Goal: Task Accomplishment & Management: Manage account settings

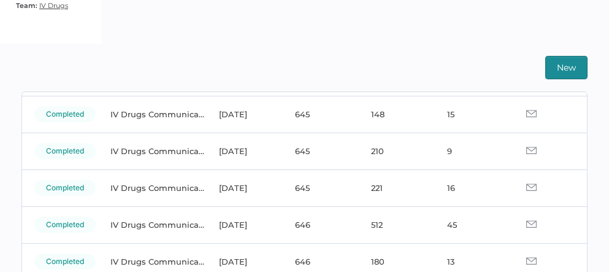
scroll to position [80, 0]
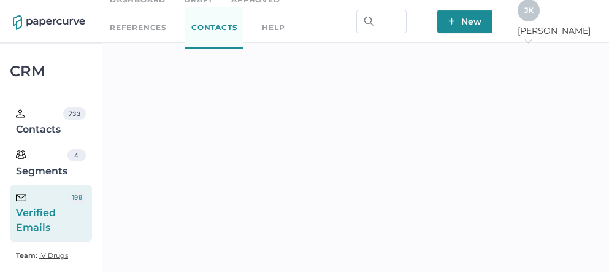
click at [534, 15] on span "J K" at bounding box center [528, 10] width 9 height 9
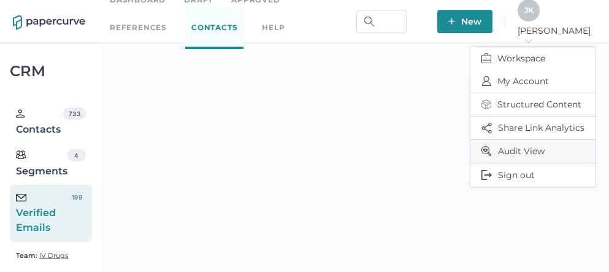
click at [511, 151] on span "Audit View" at bounding box center [532, 151] width 103 height 23
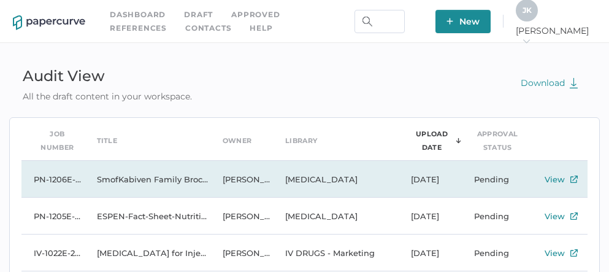
click at [239, 181] on td "Sarah Khouri" at bounding box center [241, 179] width 63 height 37
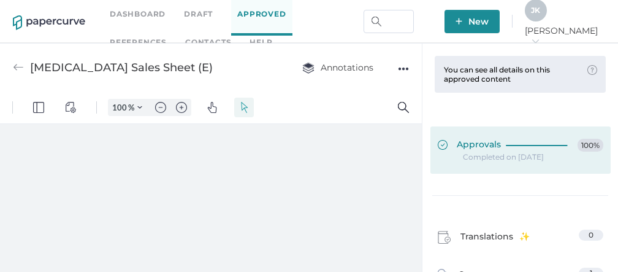
type input "86"
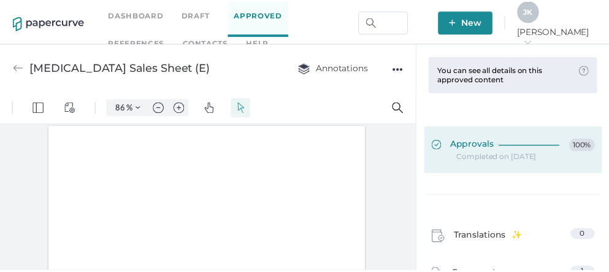
scroll to position [1, 0]
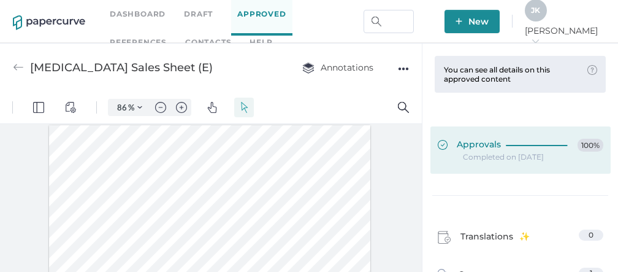
click at [472, 143] on span "Approvals" at bounding box center [469, 145] width 63 height 13
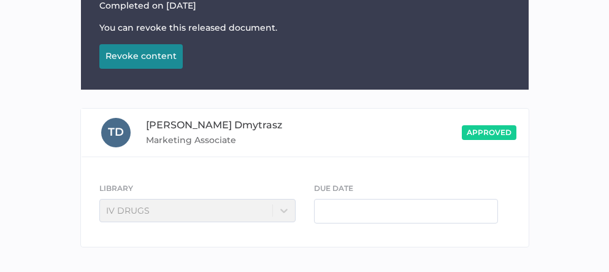
scroll to position [178, 0]
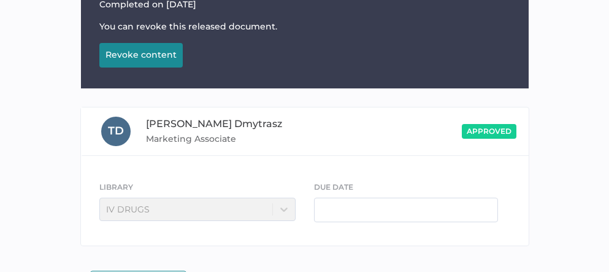
click at [144, 57] on div "Revoke content" at bounding box center [140, 54] width 71 height 11
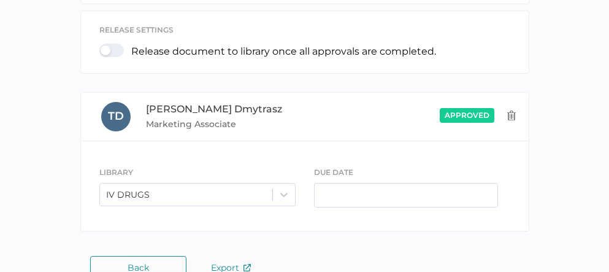
scroll to position [389, 0]
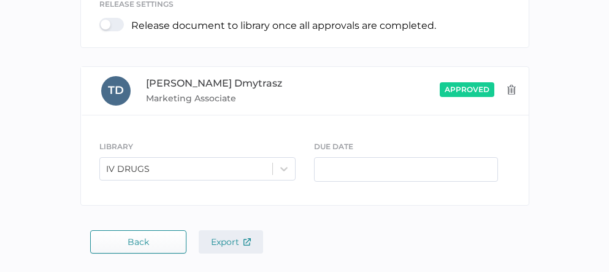
click at [229, 241] on span "Export" at bounding box center [231, 241] width 40 height 11
click at [219, 243] on span "Export" at bounding box center [231, 241] width 40 height 11
click at [150, 236] on button "Back" at bounding box center [138, 241] width 96 height 23
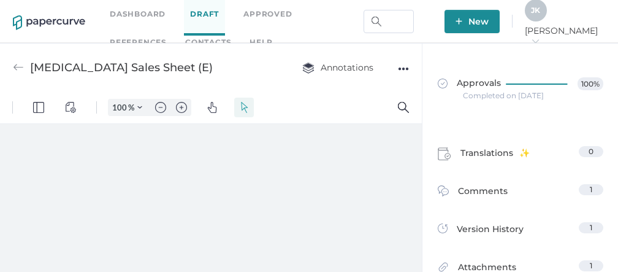
scroll to position [6, 0]
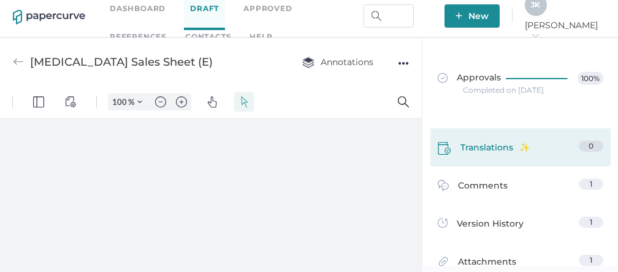
type input "86"
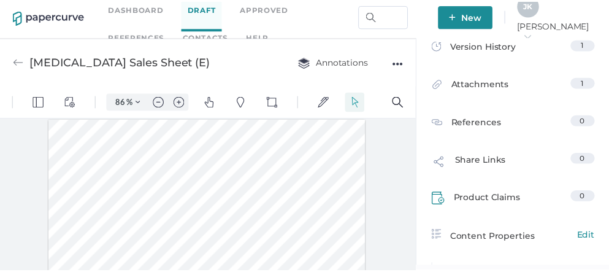
scroll to position [168, 0]
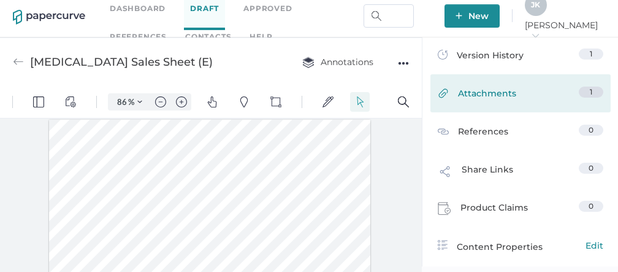
click at [488, 94] on span "Attachments" at bounding box center [487, 95] width 58 height 19
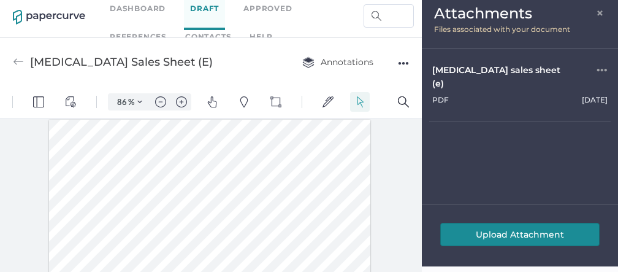
click at [601, 14] on span "×" at bounding box center [601, 12] width 10 height 10
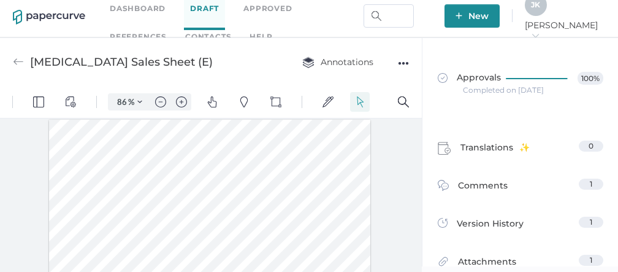
click at [547, 15] on div "J K" at bounding box center [536, 5] width 22 height 22
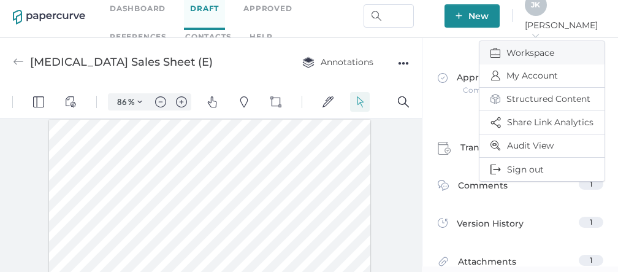
click at [520, 52] on span "Workspace" at bounding box center [542, 52] width 103 height 23
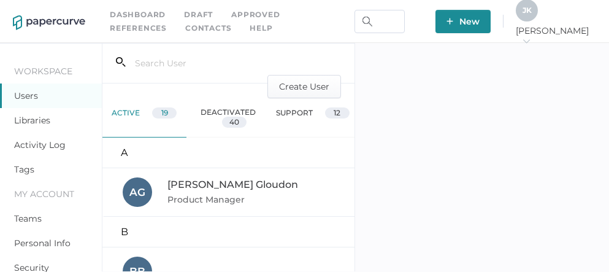
click at [44, 143] on link "Activity Log" at bounding box center [40, 144] width 52 height 11
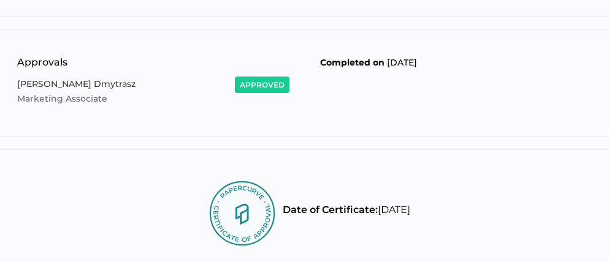
scroll to position [342, 0]
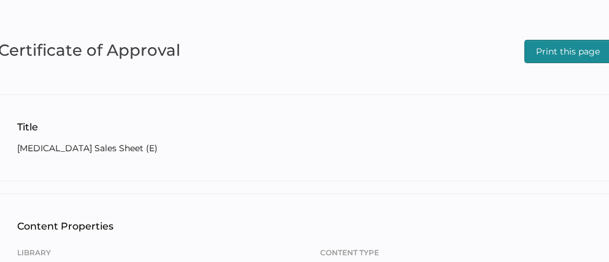
click at [569, 50] on span "Print this page" at bounding box center [568, 51] width 64 height 22
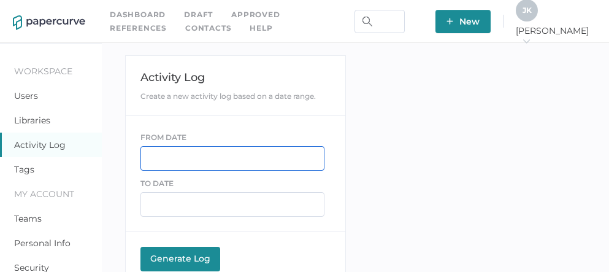
click at [190, 156] on input "text" at bounding box center [232, 158] width 184 height 25
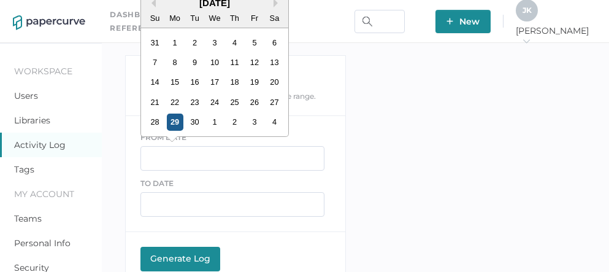
click at [173, 122] on div "29" at bounding box center [174, 121] width 17 height 17
type input "09/29/2025"
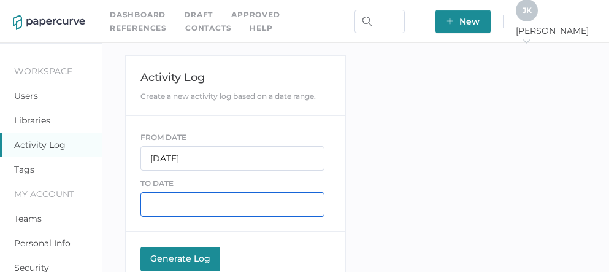
click at [186, 207] on input "text" at bounding box center [232, 204] width 184 height 25
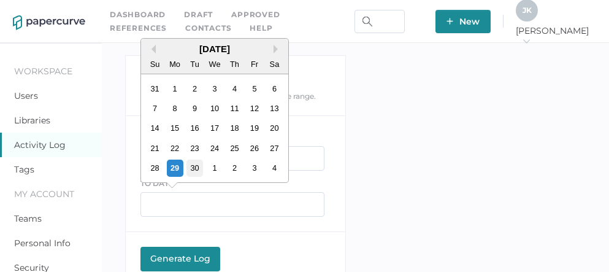
click at [197, 163] on div "30" at bounding box center [194, 167] width 17 height 17
type input "09/30/2025"
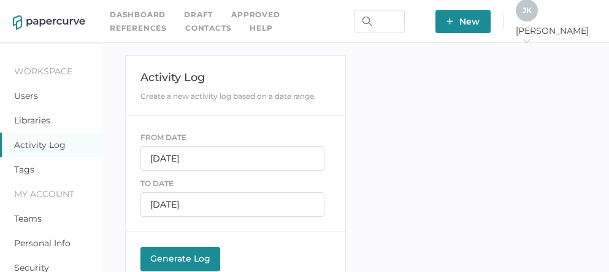
click at [182, 263] on button "Generate Log Processing" at bounding box center [180, 259] width 80 height 25
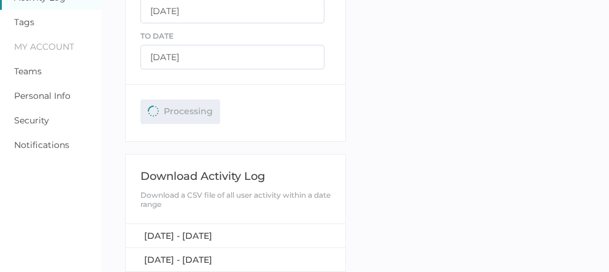
scroll to position [151, 0]
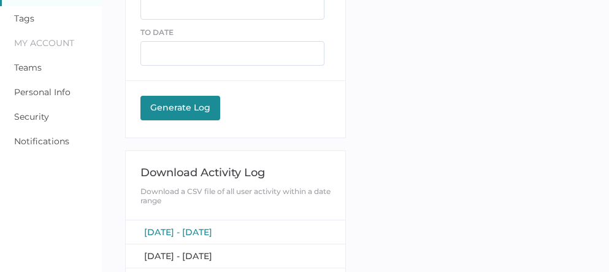
click at [212, 231] on span "[DATE] - [DATE]" at bounding box center [178, 231] width 68 height 11
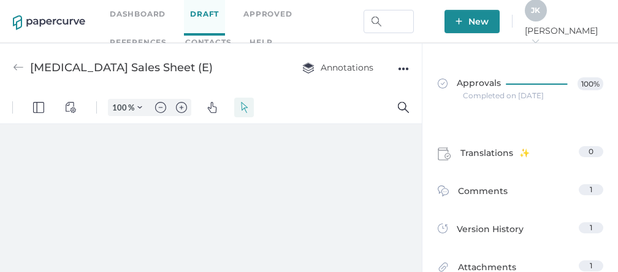
type input "86"
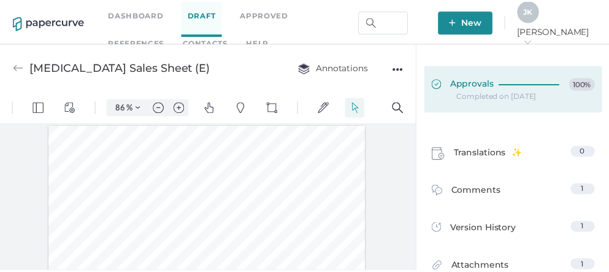
scroll to position [1, 0]
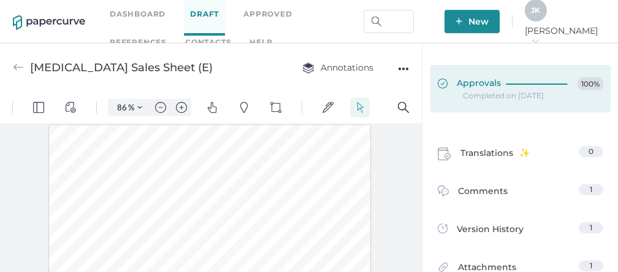
click at [480, 88] on span "Approvals" at bounding box center [469, 83] width 63 height 13
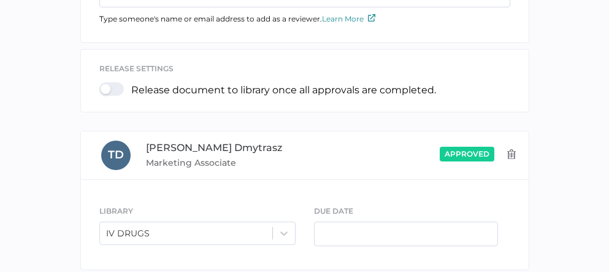
scroll to position [389, 0]
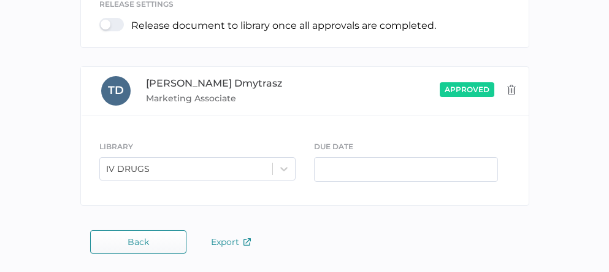
click at [128, 247] on button "Back" at bounding box center [138, 241] width 96 height 23
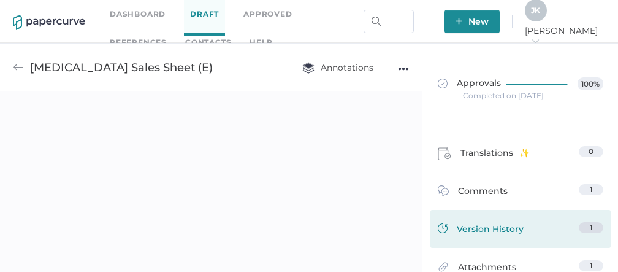
click at [461, 229] on span "Version History" at bounding box center [490, 230] width 67 height 17
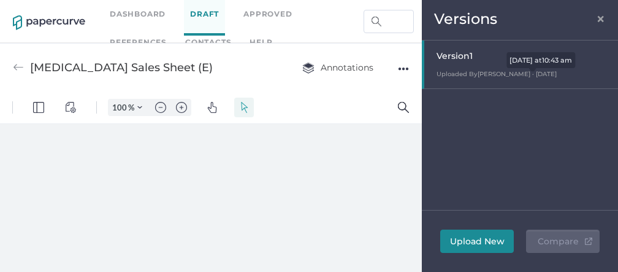
type input "86"
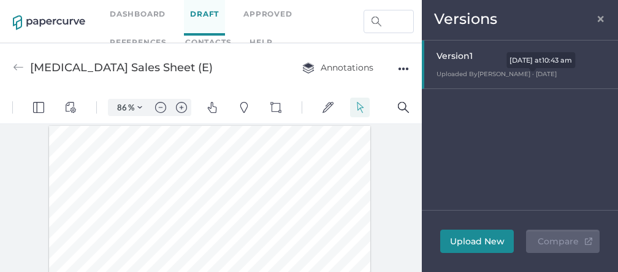
scroll to position [1, 0]
click at [597, 19] on span "×" at bounding box center [601, 17] width 10 height 10
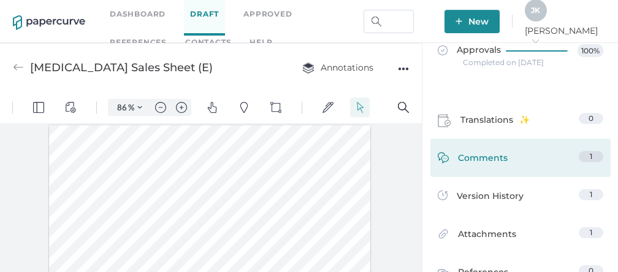
click at [483, 161] on span "Comments" at bounding box center [483, 160] width 50 height 19
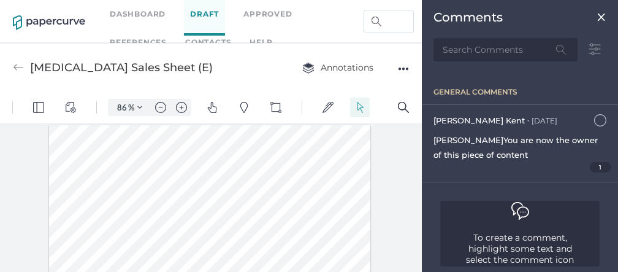
scroll to position [6, 0]
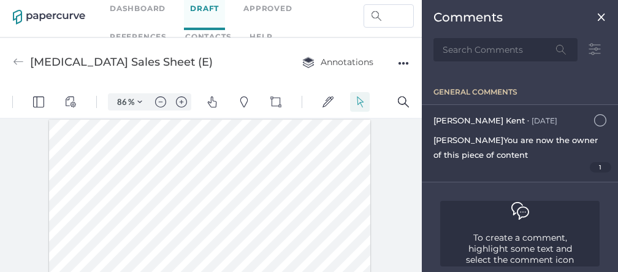
click at [516, 140] on span "You are now the owner of this piece of content" at bounding box center [516, 147] width 164 height 25
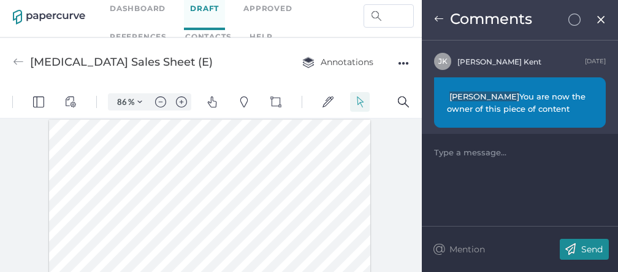
click at [585, 64] on div "July 26th" at bounding box center [595, 61] width 21 height 11
click at [585, 61] on div "July 26th" at bounding box center [595, 61] width 21 height 11
click at [532, 188] on div "Type a message..." at bounding box center [520, 180] width 196 height 92
click at [585, 63] on div "July 26th" at bounding box center [595, 61] width 21 height 11
click at [600, 21] on img at bounding box center [601, 20] width 10 height 10
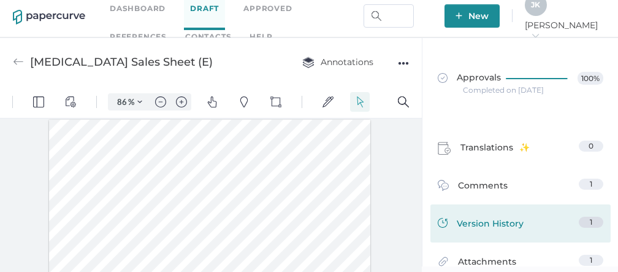
click at [517, 218] on span "Version History" at bounding box center [490, 224] width 67 height 17
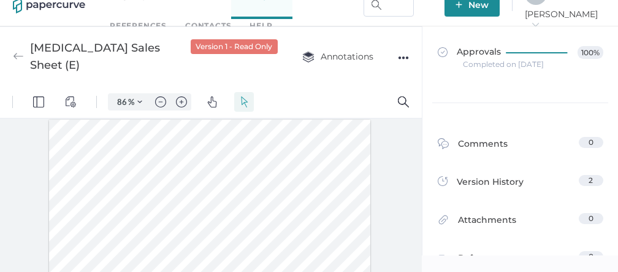
scroll to position [119, 0]
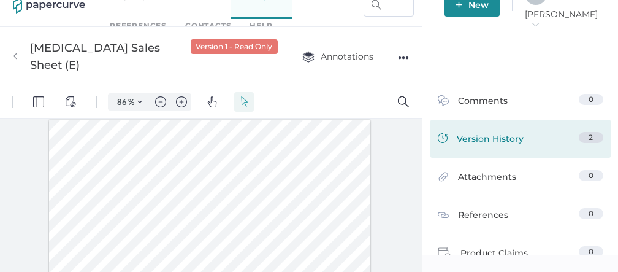
click at [490, 132] on span "Version History" at bounding box center [490, 140] width 67 height 17
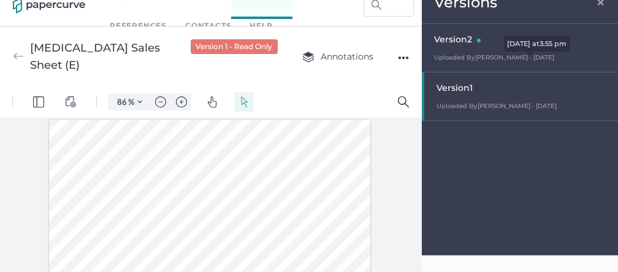
click at [473, 58] on span "Uploaded By Tania Dmytrasz · Sep 29" at bounding box center [494, 57] width 120 height 8
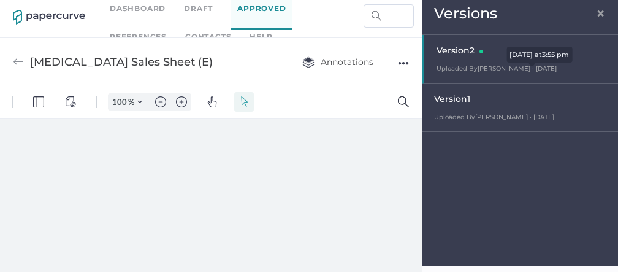
scroll to position [0, 0]
type input "86"
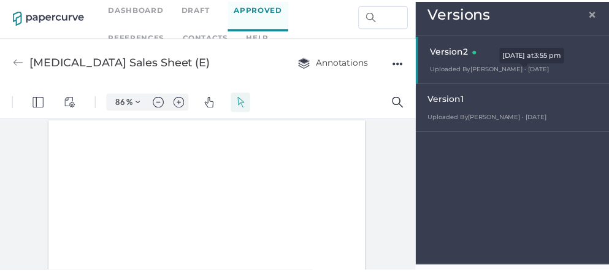
scroll to position [1, 0]
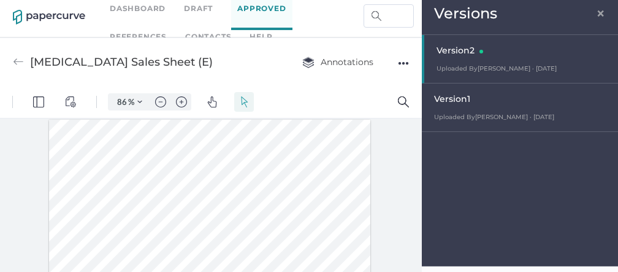
click at [603, 13] on span "×" at bounding box center [601, 12] width 10 height 10
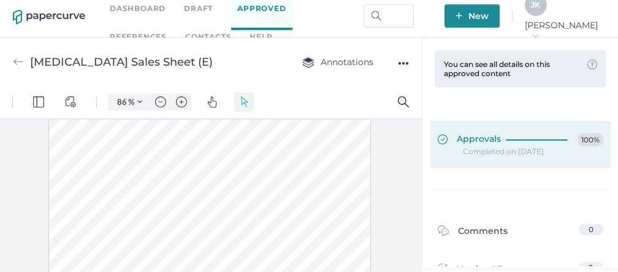
click at [486, 140] on span "Approvals" at bounding box center [469, 139] width 63 height 13
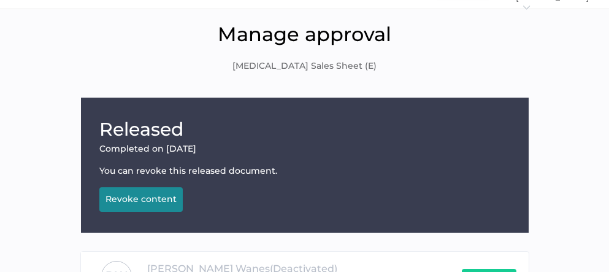
scroll to position [109, 0]
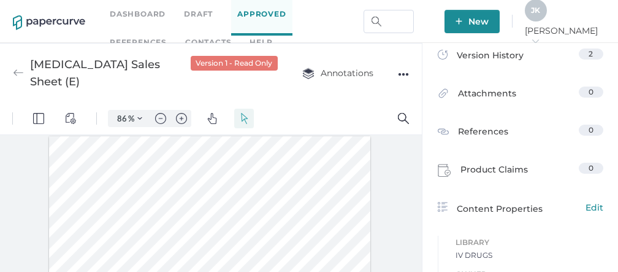
scroll to position [213, 0]
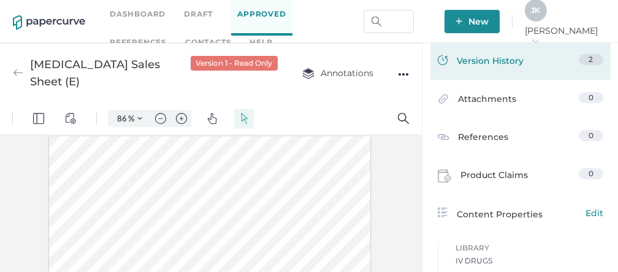
click at [479, 58] on span "Version History" at bounding box center [490, 62] width 67 height 17
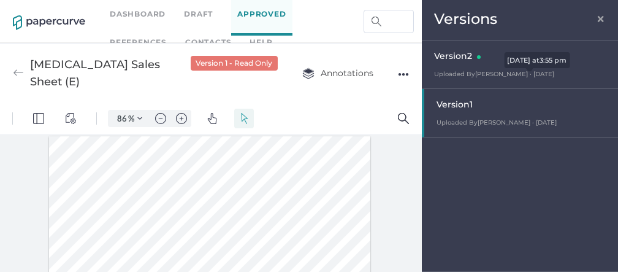
click at [473, 73] on span "Uploaded By Tania Dmytrasz · Sep 29" at bounding box center [494, 74] width 120 height 8
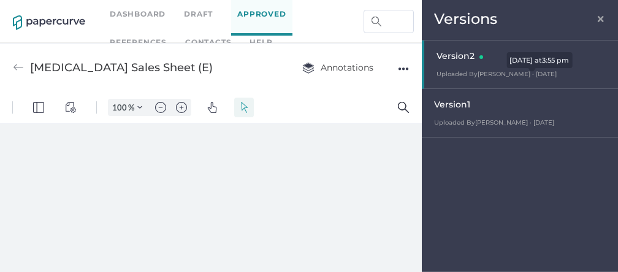
scroll to position [0, 0]
type input "86"
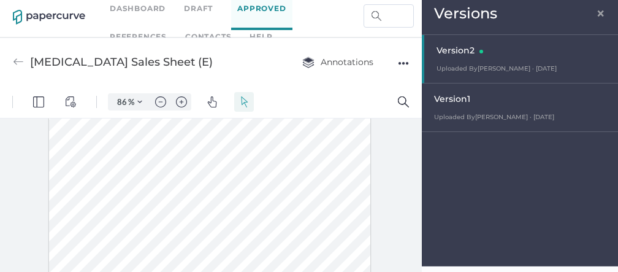
scroll to position [237, 0]
click at [602, 15] on span "×" at bounding box center [601, 12] width 10 height 10
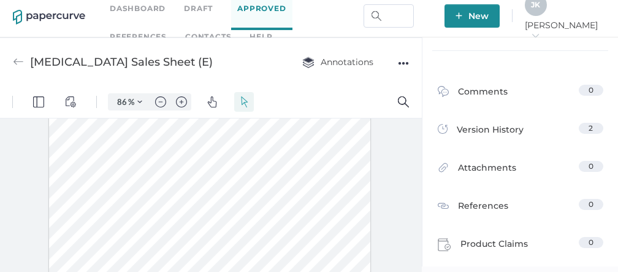
scroll to position [132, 0]
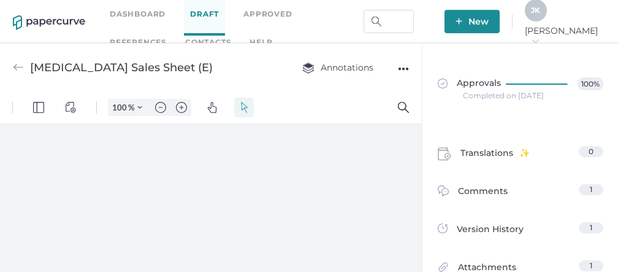
type input "86"
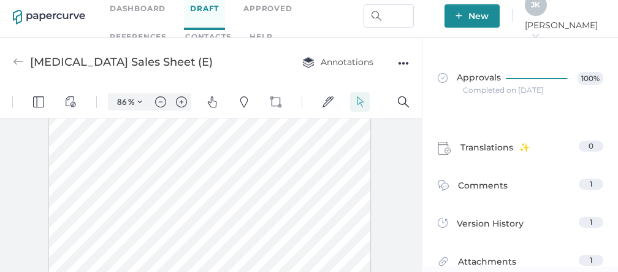
scroll to position [261, 0]
click at [403, 180] on div at bounding box center [211, 194] width 422 height 153
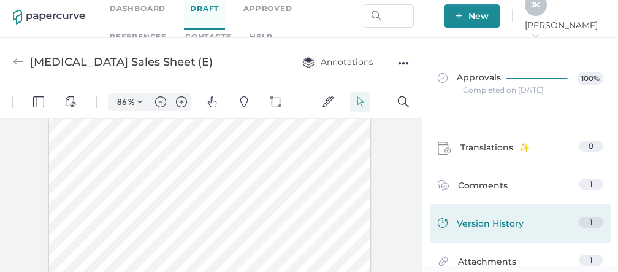
click at [485, 220] on span "Version History" at bounding box center [490, 224] width 67 height 17
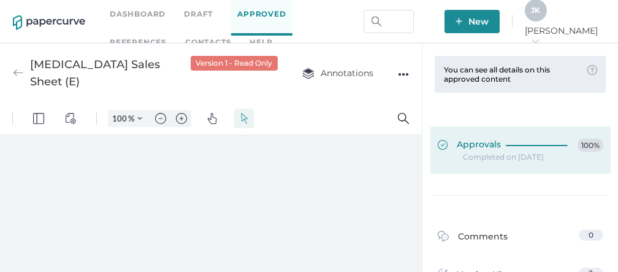
click at [507, 145] on icon at bounding box center [539, 145] width 67 height 1
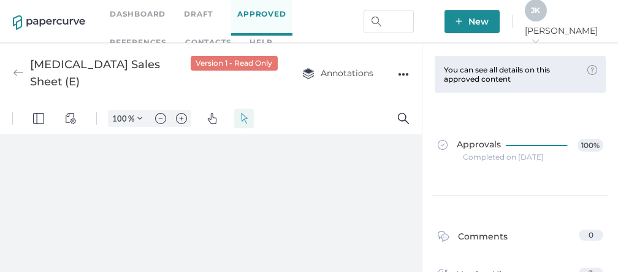
type input "86"
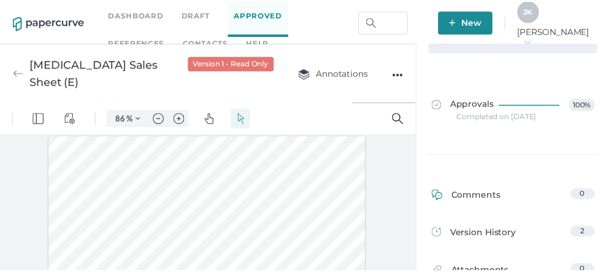
scroll to position [113, 0]
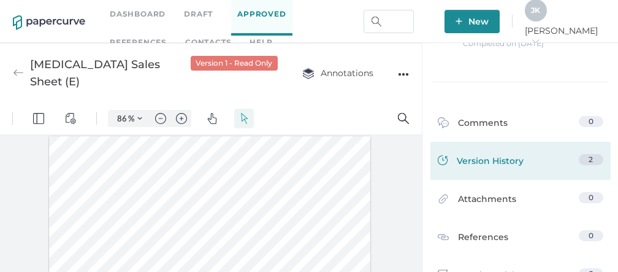
click at [497, 168] on span "Version History" at bounding box center [490, 162] width 67 height 17
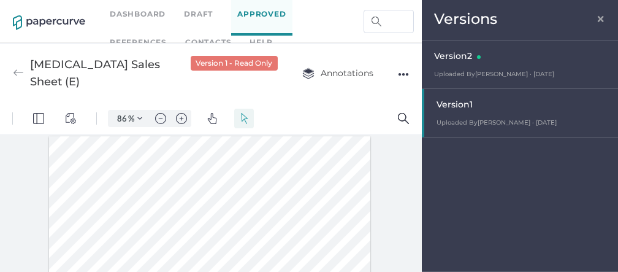
click at [603, 21] on span "×" at bounding box center [601, 17] width 10 height 10
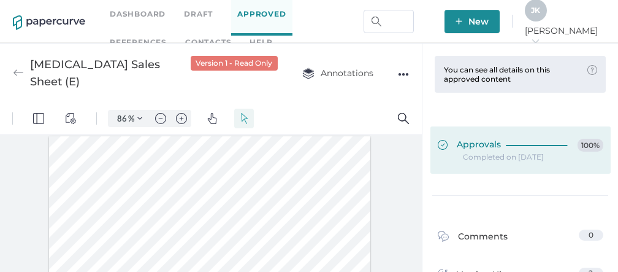
click at [495, 150] on div "Approvals 100%" at bounding box center [521, 145] width 166 height 13
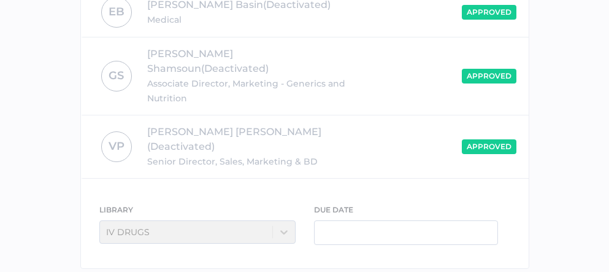
scroll to position [382, 0]
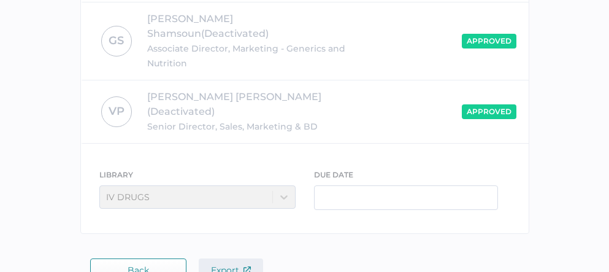
click at [234, 264] on span "Export" at bounding box center [231, 269] width 40 height 11
click at [143, 265] on span "Back" at bounding box center [138, 270] width 21 height 10
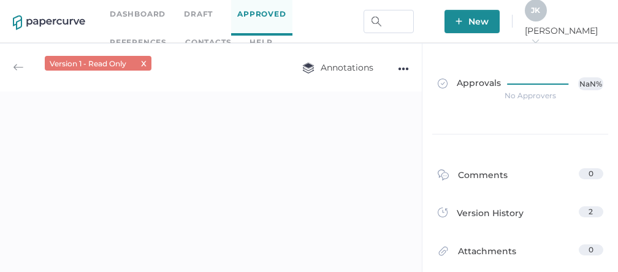
type input "[MEDICAL_DATA] Sales Sheet (E)"
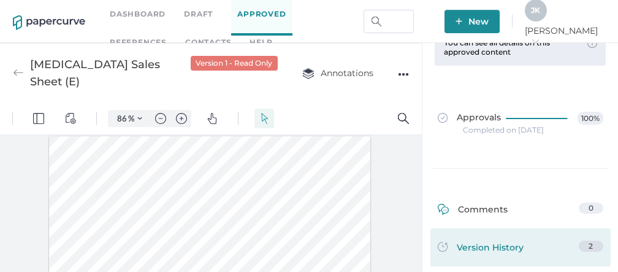
scroll to position [27, 0]
click at [478, 246] on span "Version History" at bounding box center [490, 248] width 67 height 17
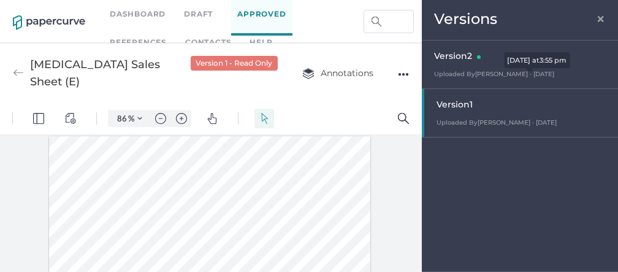
click at [473, 74] on span "Uploaded By Tania Dmytrasz · Sep 29" at bounding box center [494, 74] width 120 height 8
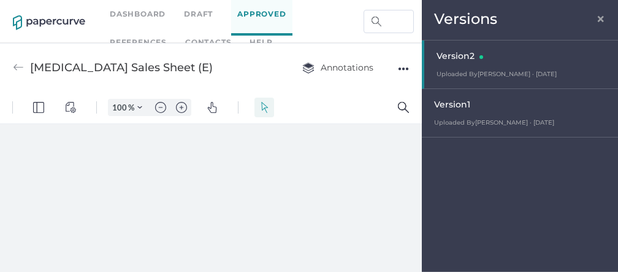
scroll to position [0, 0]
type input "86"
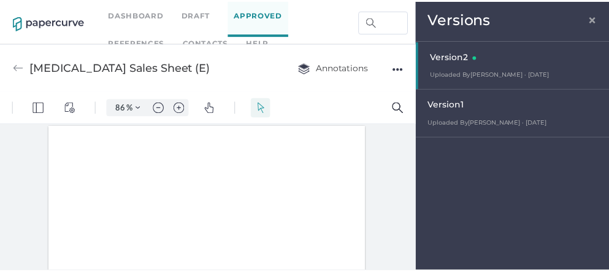
scroll to position [1, 0]
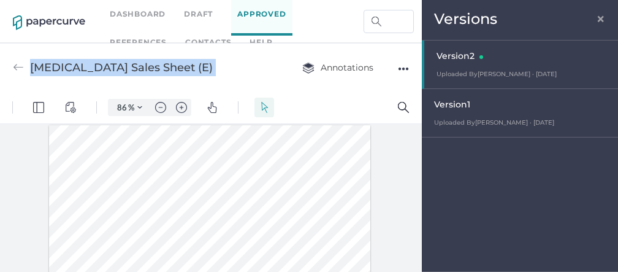
drag, startPoint x: 31, startPoint y: 64, endPoint x: 264, endPoint y: 72, distance: 232.6
click at [264, 72] on div "Levothyroxine Sales Sheet (E) Annotations ●●●" at bounding box center [211, 67] width 422 height 48
copy div "Levothyroxine Sales Sheet (E) Annotations"
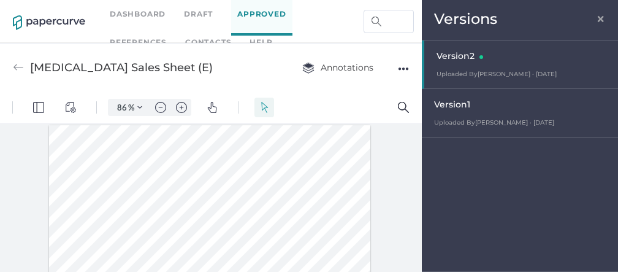
click at [602, 19] on span "×" at bounding box center [601, 17] width 10 height 10
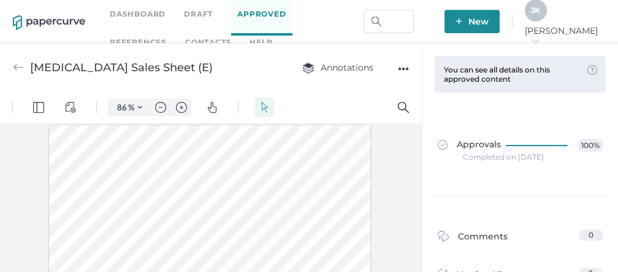
click at [491, 157] on div "Completed on Sep 29, 2025" at bounding box center [503, 157] width 81 height 0
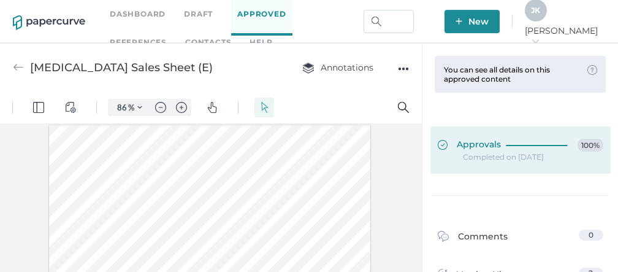
click at [476, 145] on span "Approvals" at bounding box center [469, 145] width 63 height 13
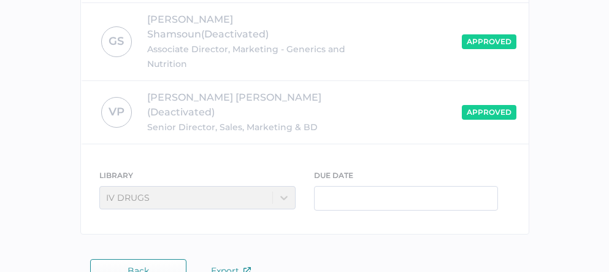
scroll to position [382, 0]
click at [220, 264] on span "Export" at bounding box center [231, 269] width 40 height 11
click at [151, 258] on button "Back" at bounding box center [138, 269] width 96 height 23
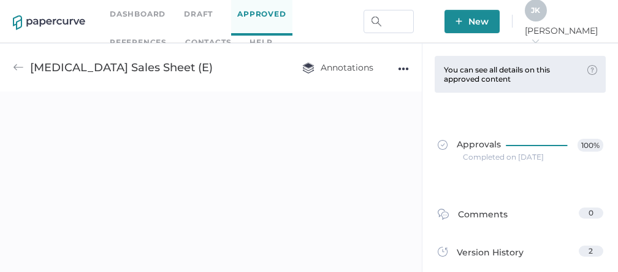
type input "[MEDICAL_DATA] Sales Sheet (E)"
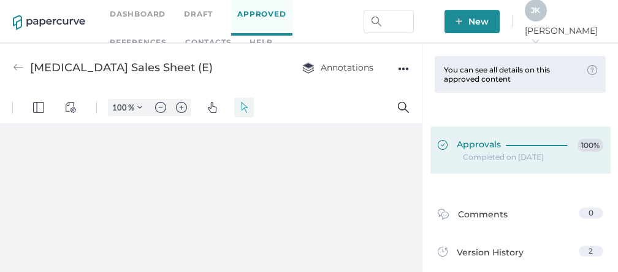
type input "86"
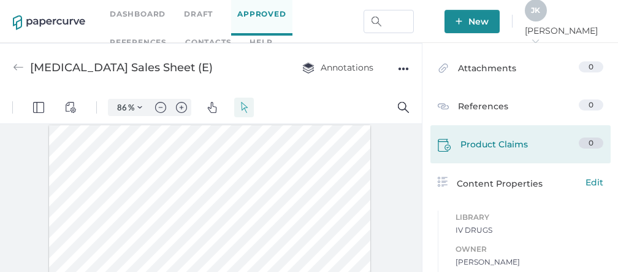
scroll to position [203, 0]
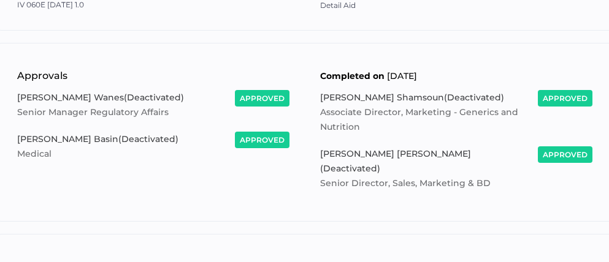
scroll to position [213, 0]
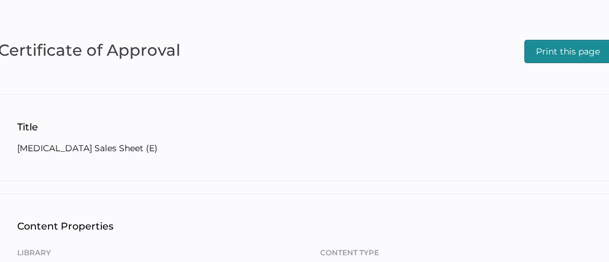
click at [561, 48] on span "Print this page" at bounding box center [568, 51] width 64 height 22
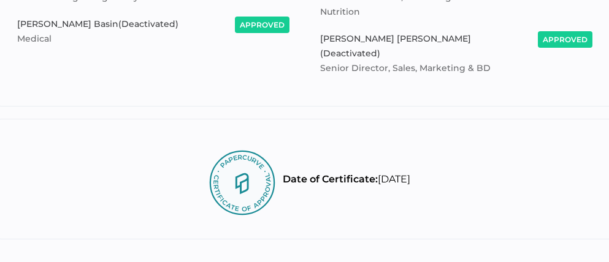
scroll to position [48, 0]
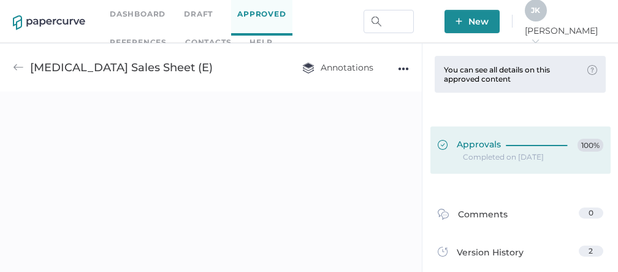
type input "[MEDICAL_DATA] Sales Sheet (E)"
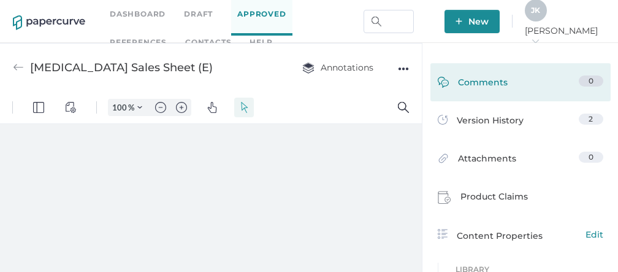
scroll to position [143, 0]
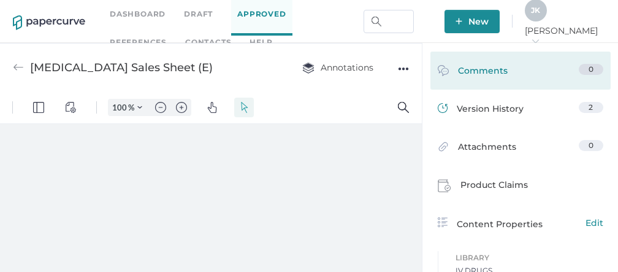
type input "86"
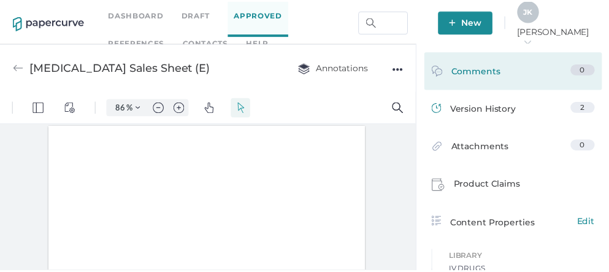
scroll to position [1, 0]
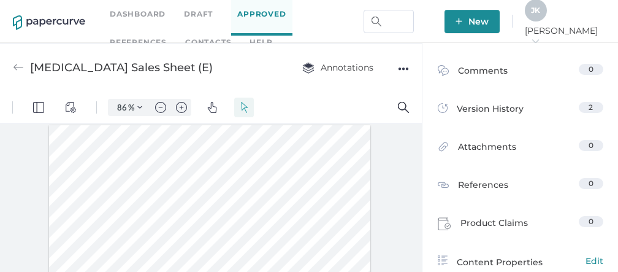
click at [540, 15] on span "J K" at bounding box center [535, 10] width 9 height 9
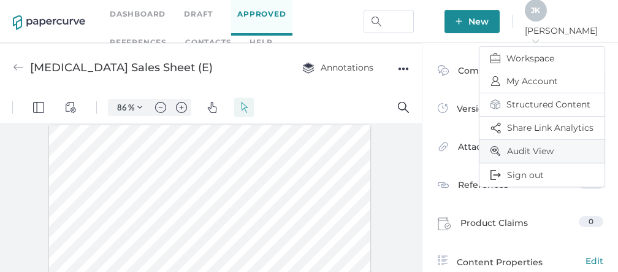
click at [521, 146] on span "Audit View" at bounding box center [542, 151] width 103 height 23
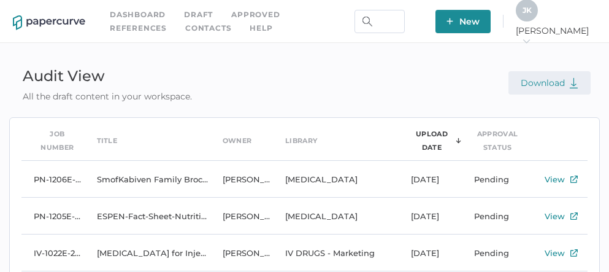
click at [542, 85] on span "Download" at bounding box center [550, 82] width 58 height 11
